Goal: Check status: Check status

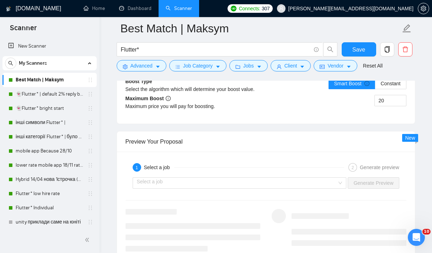
scroll to position [1263, 0]
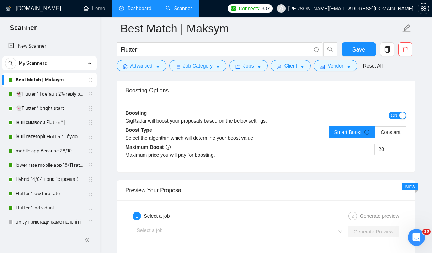
click at [133, 10] on link "Dashboard" at bounding box center [135, 8] width 32 height 6
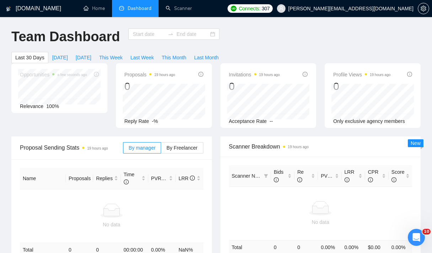
type input "[DATE]"
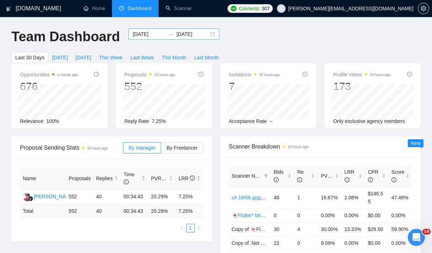
click at [195, 37] on input "[DATE]" at bounding box center [192, 34] width 32 height 8
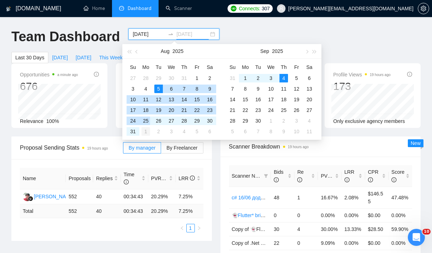
type input "[DATE]"
click at [147, 128] on div "1" at bounding box center [146, 131] width 9 height 9
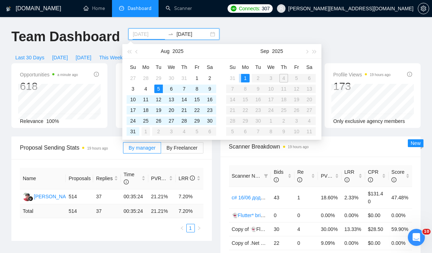
click at [144, 132] on div "1" at bounding box center [146, 131] width 9 height 9
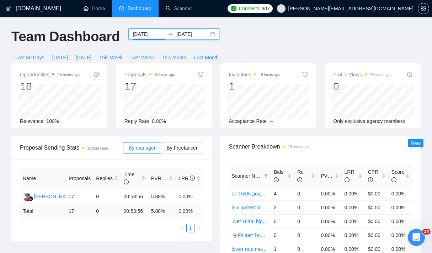
click at [209, 32] on div "[DATE] [DATE]" at bounding box center [173, 33] width 91 height 11
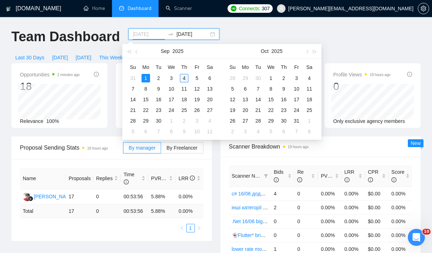
type input "[DATE]"
click at [185, 79] on div "4" at bounding box center [184, 78] width 9 height 9
click at [144, 79] on table "Su Mo Tu We Th Fr Sa 31 1 2 3 4 5 6 7 8 9 10 11 12 13 14 15 16 17 18 19 20 21 2…" at bounding box center [172, 99] width 90 height 75
click at [146, 78] on table "Su Mo Tu We Th Fr Sa 31 1 2 3 4 5 6 7 8 9 10 11 12 13 14 15 16 17 18 19 20 21 2…" at bounding box center [172, 99] width 90 height 75
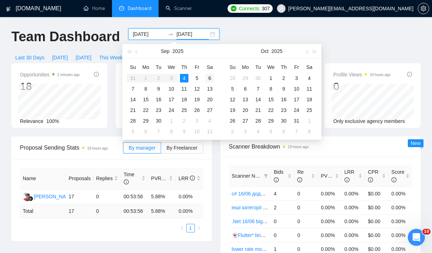
type input "[DATE]"
click at [145, 75] on table "Su Mo Tu We Th Fr Sa 31 1 2 3 4 5 6 7 8 9 10 11 12 13 14 15 16 17 18 19 20 21 2…" at bounding box center [172, 99] width 90 height 75
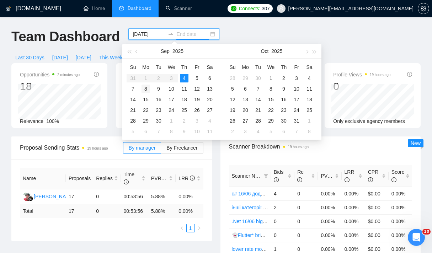
type input "[DATE]"
click at [150, 85] on td "8" at bounding box center [145, 89] width 13 height 11
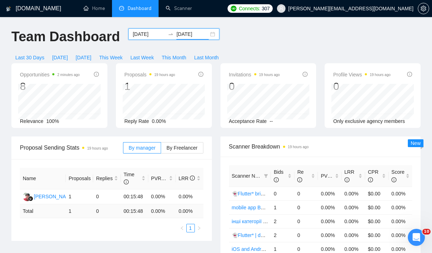
click at [208, 33] on div "[DATE] [DATE]" at bounding box center [173, 33] width 91 height 11
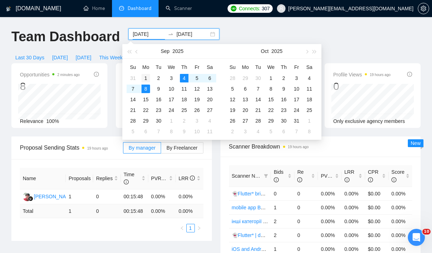
type input "[DATE]"
click at [148, 79] on div "1" at bounding box center [146, 78] width 9 height 9
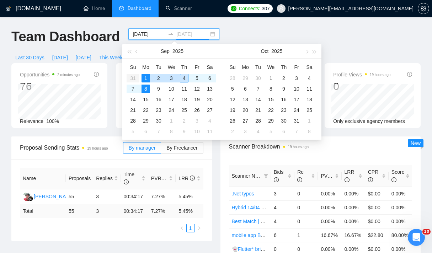
type input "[DATE]"
click at [184, 78] on div "4" at bounding box center [184, 78] width 9 height 9
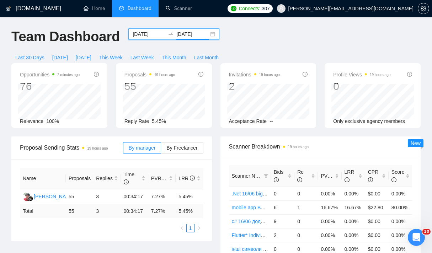
click at [207, 33] on div "[DATE] [DATE]" at bounding box center [173, 33] width 91 height 11
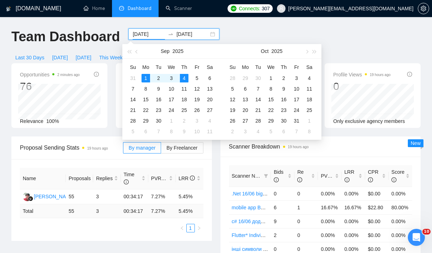
click at [229, 30] on div "Team Dashboard [DATE] [DATE] Last 30 Days [DATE] [DATE] This Week Last Week Thi…" at bounding box center [216, 45] width 418 height 35
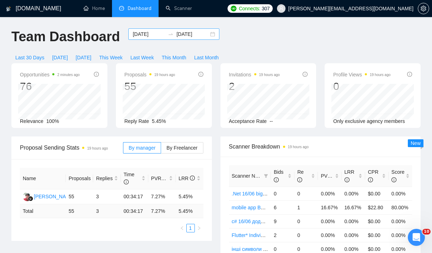
click at [205, 35] on div "[DATE] [DATE]" at bounding box center [173, 33] width 91 height 11
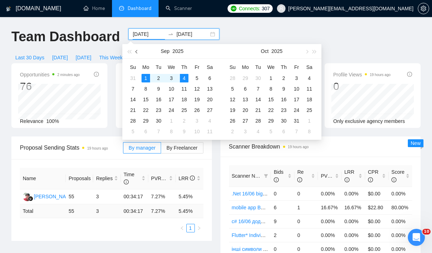
click at [136, 51] on span "button" at bounding box center [138, 52] width 4 height 4
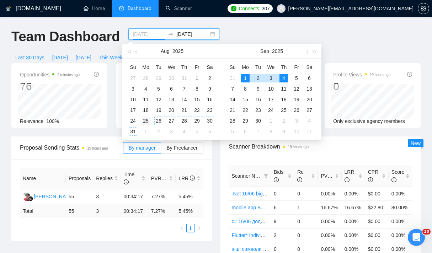
type input "[DATE]"
click at [149, 119] on div "25" at bounding box center [146, 121] width 9 height 9
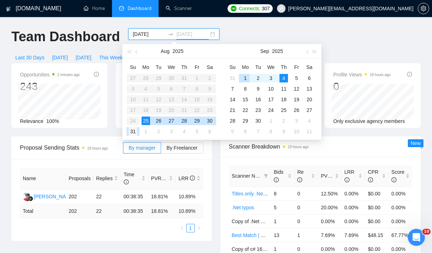
type input "[DATE]"
click at [136, 132] on div "31" at bounding box center [133, 131] width 9 height 9
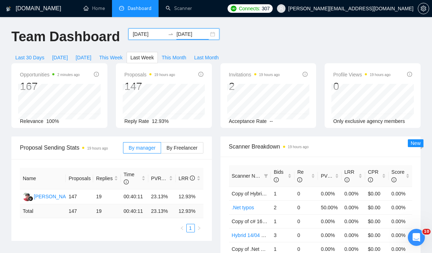
click at [206, 34] on div "[DATE] [DATE]" at bounding box center [173, 33] width 91 height 11
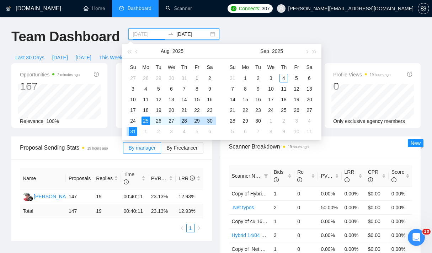
click at [184, 120] on div "28" at bounding box center [184, 121] width 9 height 9
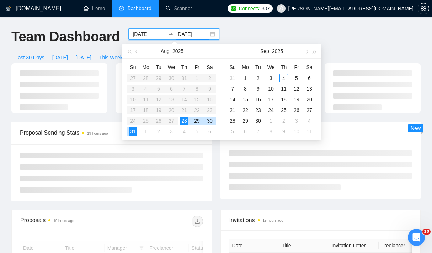
click at [148, 118] on table "Su Mo Tu We Th Fr Sa 27 28 29 30 31 1 2 3 4 5 6 7 8 9 10 11 12 13 14 15 16 17 1…" at bounding box center [172, 99] width 90 height 75
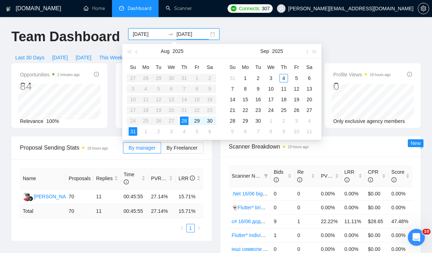
click at [146, 119] on table "Su Mo Tu We Th Fr Sa 27 28 29 30 31 1 2 3 4 5 6 7 8 9 10 11 12 13 14 15 16 17 1…" at bounding box center [172, 99] width 90 height 75
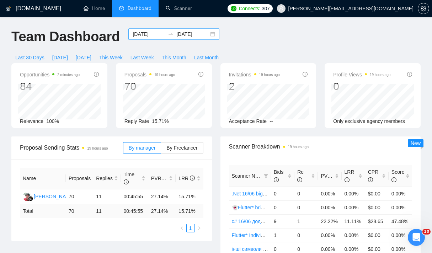
click at [207, 34] on div "[DATE] [DATE]" at bounding box center [173, 33] width 91 height 11
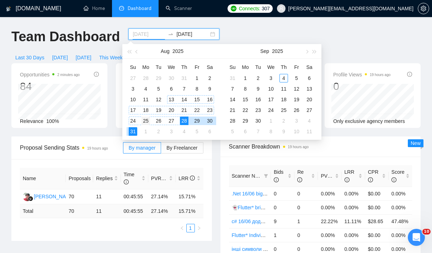
type input "[DATE]"
click at [145, 120] on div "25" at bounding box center [146, 121] width 9 height 9
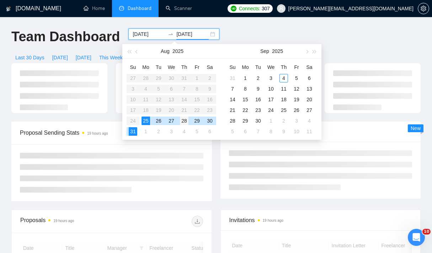
type input "[DATE]"
click at [184, 122] on div "28" at bounding box center [184, 121] width 9 height 9
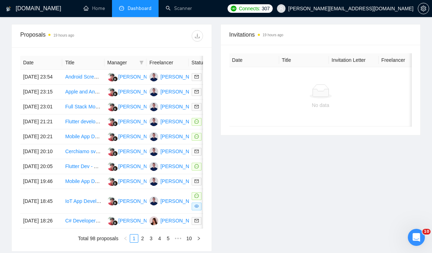
scroll to position [282, 0]
